Goal: Task Accomplishment & Management: Complete application form

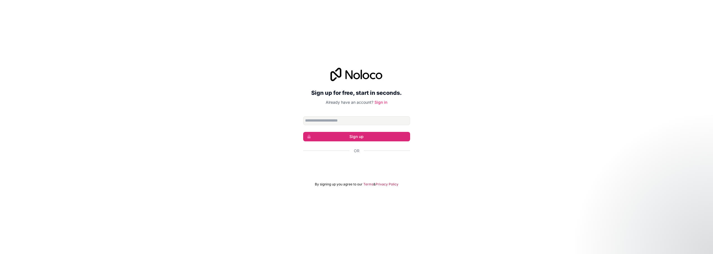
type input "**********"
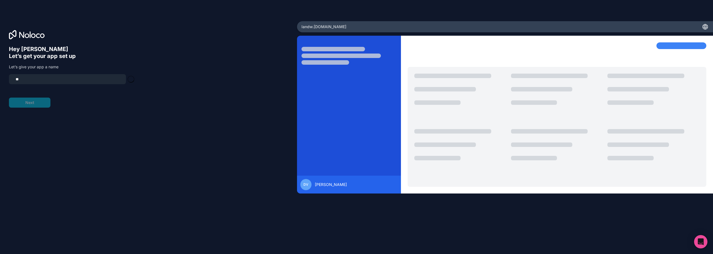
type input "*"
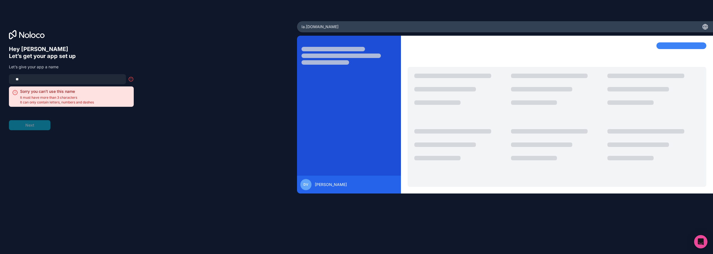
type input "*"
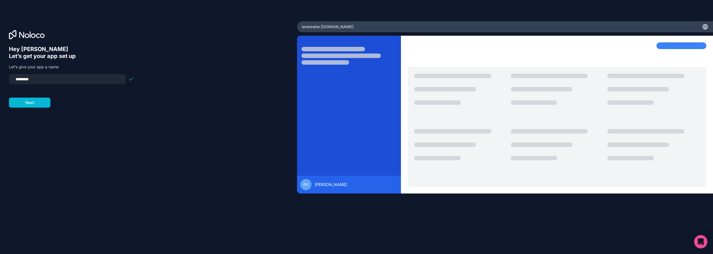
type input "**********"
click at [34, 104] on button "Next" at bounding box center [29, 102] width 41 height 10
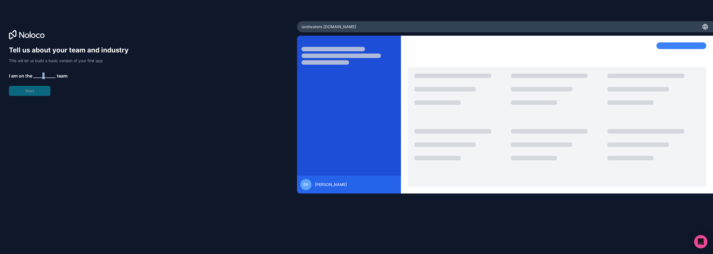
click at [43, 75] on span "__________" at bounding box center [44, 75] width 22 height 7
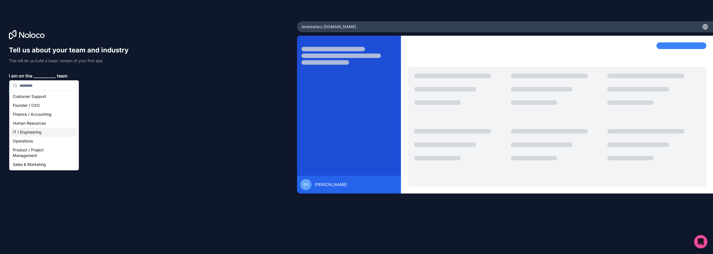
click at [34, 133] on div "IT / Engineering" at bounding box center [44, 132] width 67 height 9
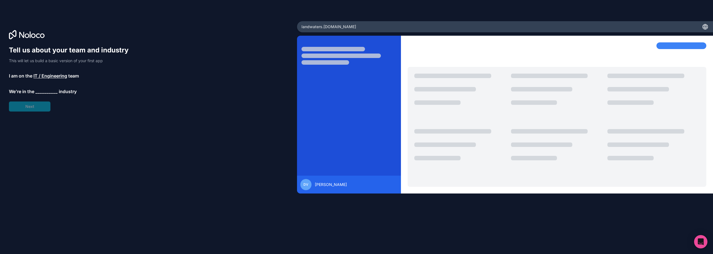
click at [46, 91] on span "__________" at bounding box center [46, 91] width 22 height 7
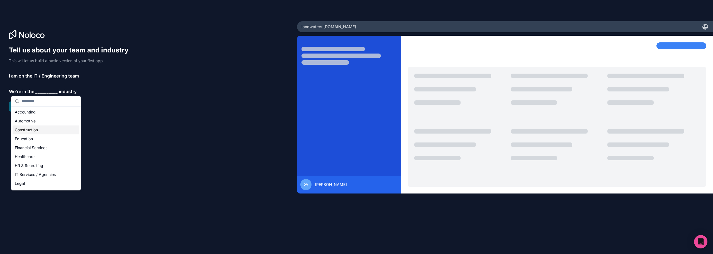
click at [25, 130] on div "Construction" at bounding box center [46, 129] width 67 height 9
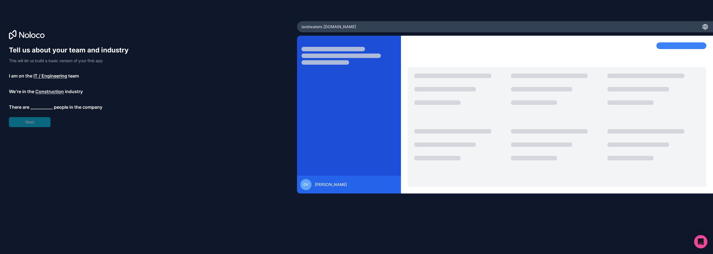
click at [43, 106] on span "__________" at bounding box center [41, 107] width 22 height 7
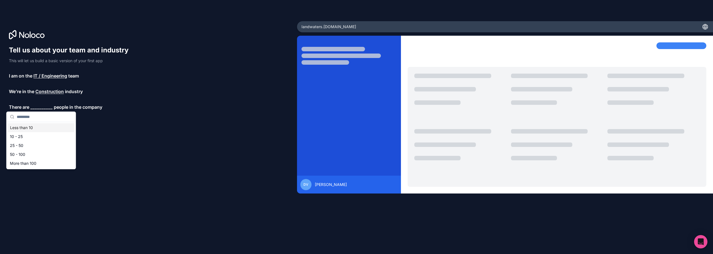
click at [28, 130] on div "Less than 10" at bounding box center [41, 127] width 67 height 9
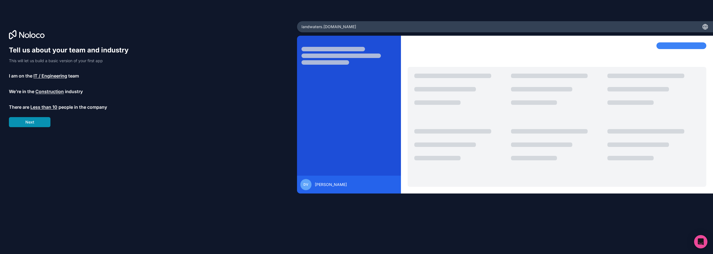
click at [30, 121] on button "Next" at bounding box center [29, 122] width 41 height 10
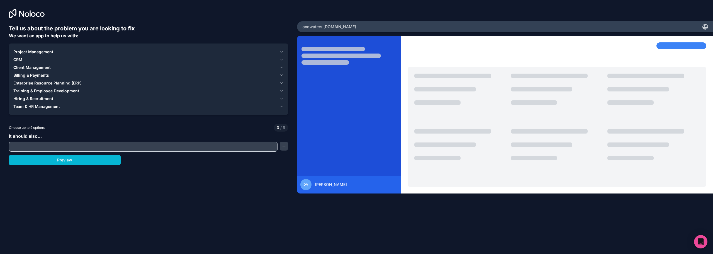
click at [36, 52] on span "Project Management" at bounding box center [33, 52] width 40 height 6
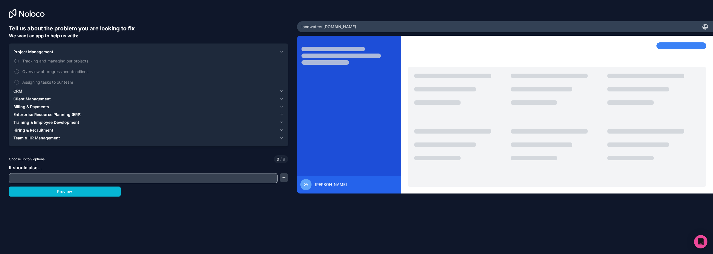
click at [18, 61] on button "Tracking and managing our projects" at bounding box center [16, 61] width 4 height 4
click at [16, 72] on button "Overview of progress and deadlines" at bounding box center [16, 71] width 4 height 4
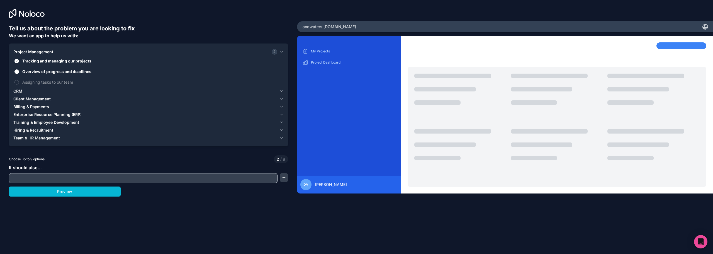
click at [18, 92] on span "CRM" at bounding box center [17, 91] width 9 height 6
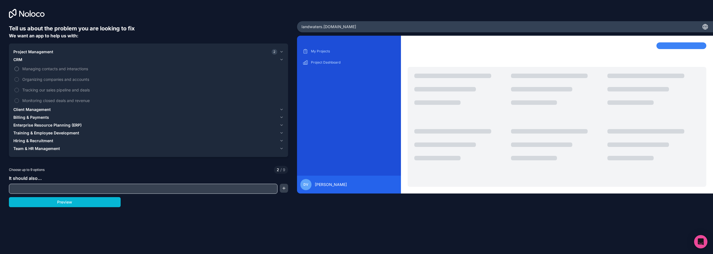
click at [17, 69] on button "Managing contacts and interactions" at bounding box center [16, 69] width 4 height 4
click at [36, 109] on span "Client Management" at bounding box center [31, 110] width 37 height 6
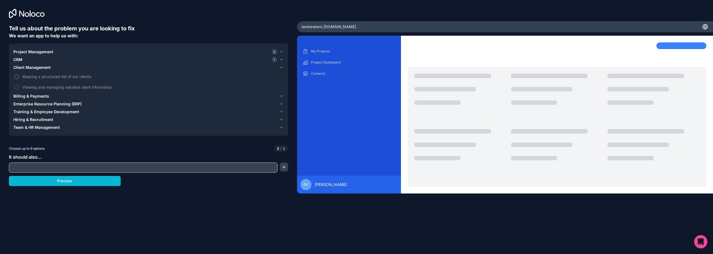
click at [15, 77] on button "Keeping a structured list of our clients" at bounding box center [16, 76] width 4 height 4
click at [16, 87] on button "Viewing and managing detailed client information" at bounding box center [16, 87] width 4 height 4
click at [25, 96] on span "Billing & Payments" at bounding box center [31, 96] width 36 height 6
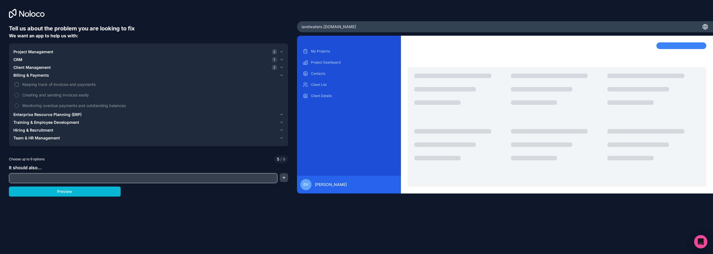
click at [17, 84] on button "Keeping track of invoices and payments" at bounding box center [16, 84] width 4 height 4
click at [17, 95] on button "Creating and sending invoices easily" at bounding box center [16, 95] width 4 height 4
click at [16, 106] on button "Monitoring overdue payments and outstanding balances" at bounding box center [16, 105] width 4 height 4
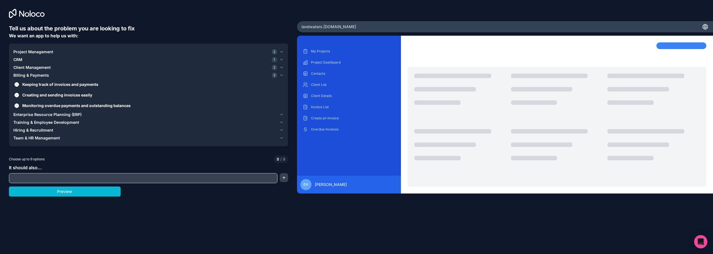
click at [19, 115] on span "Enterprise Resource Planning (ERP)" at bounding box center [47, 115] width 68 height 6
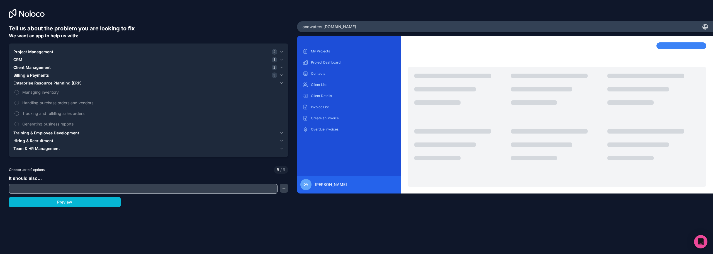
click at [35, 132] on span "Training & Employee Development" at bounding box center [46, 133] width 66 height 6
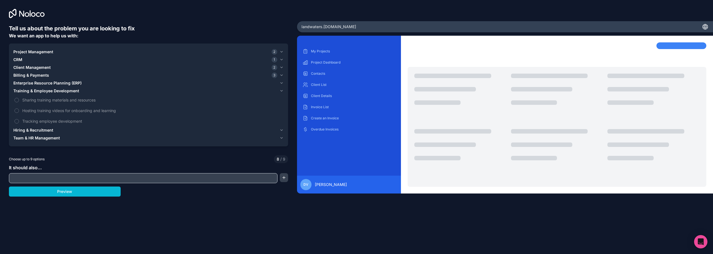
click at [37, 129] on span "Hiring & Recruitment" at bounding box center [33, 130] width 40 height 6
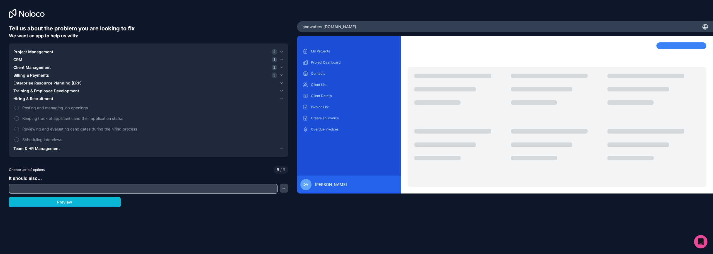
click at [38, 149] on span "Team & HR Management" at bounding box center [36, 149] width 47 height 6
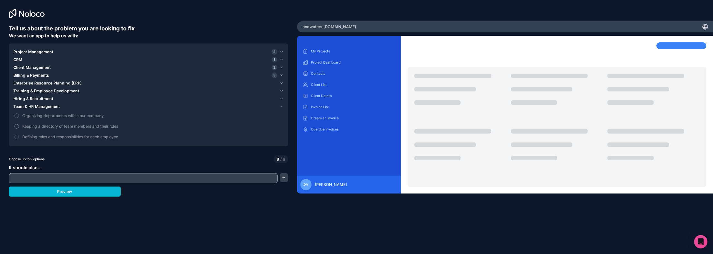
click at [16, 128] on label "Keeping a directory of team members and their roles" at bounding box center [148, 126] width 270 height 10
click at [16, 128] on button "Keeping a directory of team members and their roles" at bounding box center [16, 126] width 4 height 4
click at [25, 176] on input "text" at bounding box center [143, 178] width 266 height 8
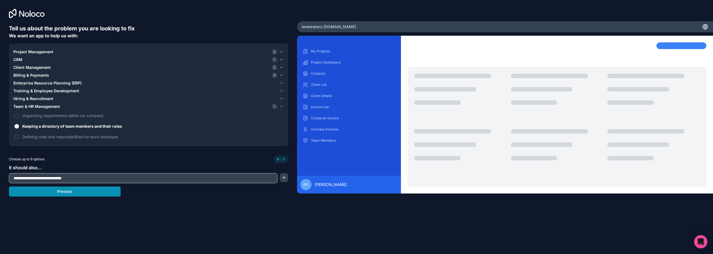
type input "**********"
click at [65, 191] on button "Preview" at bounding box center [65, 191] width 112 height 10
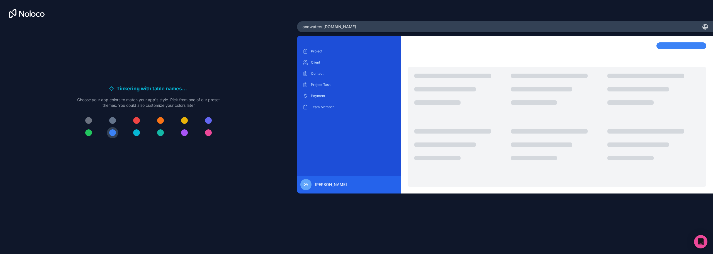
click at [209, 121] on div at bounding box center [208, 120] width 7 height 7
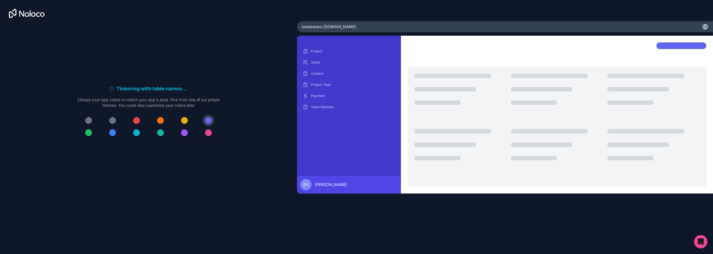
click at [113, 134] on div at bounding box center [112, 132] width 7 height 7
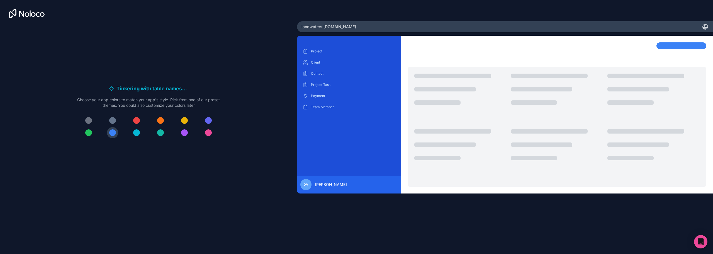
click at [209, 120] on div at bounding box center [208, 120] width 7 height 7
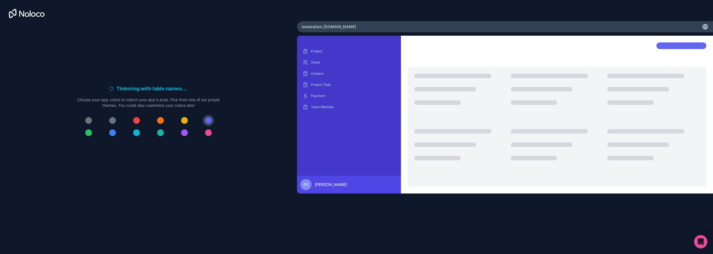
click at [114, 120] on div at bounding box center [112, 120] width 7 height 7
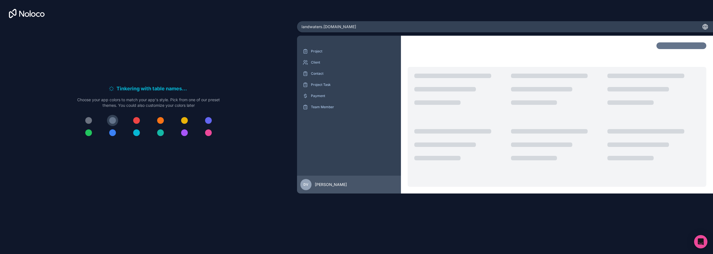
click at [86, 121] on div at bounding box center [88, 120] width 7 height 7
click at [111, 119] on div at bounding box center [112, 120] width 7 height 7
click at [209, 121] on div at bounding box center [208, 120] width 7 height 7
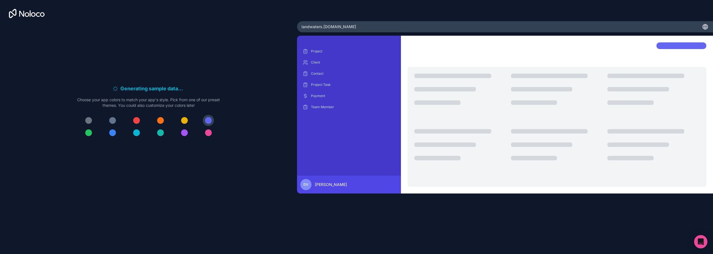
click at [136, 131] on div at bounding box center [136, 132] width 7 height 7
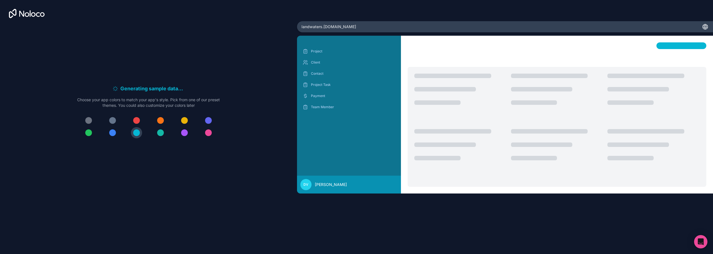
click at [185, 133] on div at bounding box center [184, 132] width 7 height 7
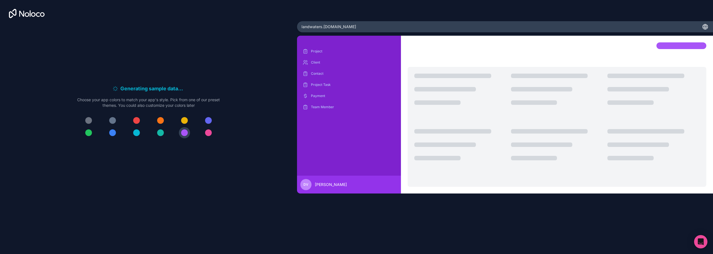
click at [187, 123] on div at bounding box center [184, 120] width 7 height 7
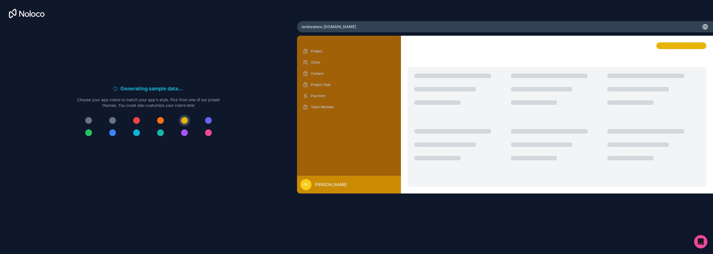
click at [160, 121] on div at bounding box center [160, 120] width 7 height 7
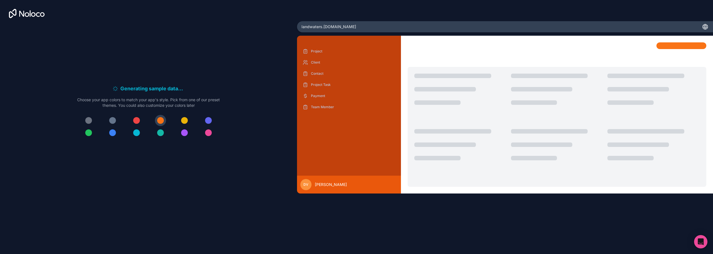
click at [114, 121] on div at bounding box center [112, 120] width 7 height 7
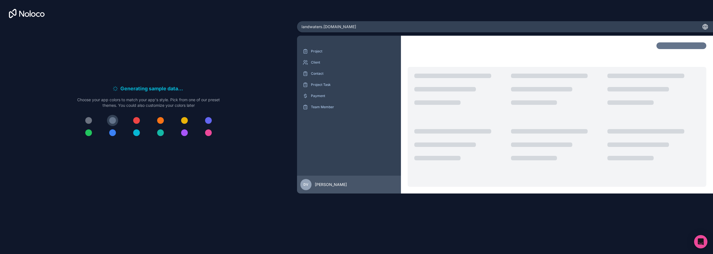
click at [89, 122] on div at bounding box center [88, 120] width 7 height 7
click at [109, 133] on div at bounding box center [112, 132] width 7 height 7
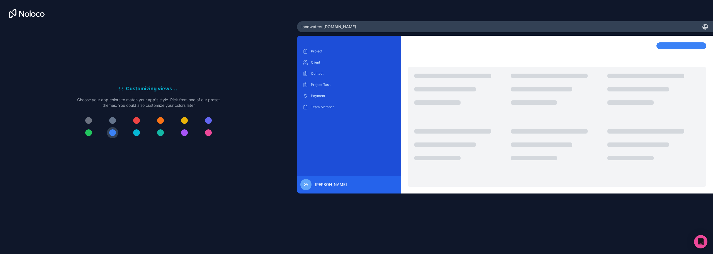
click at [135, 132] on div at bounding box center [136, 132] width 7 height 7
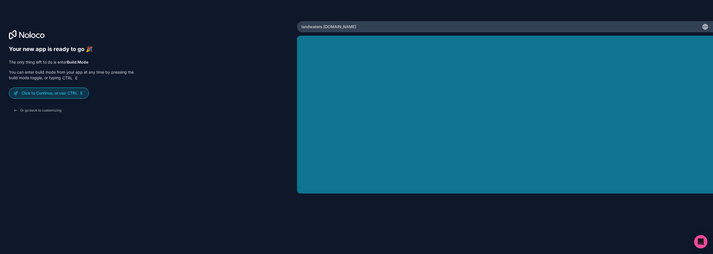
click at [40, 94] on p "Click to Continue, or use Ctrl E" at bounding box center [52, 93] width 63 height 6
